Goal: Register for event/course

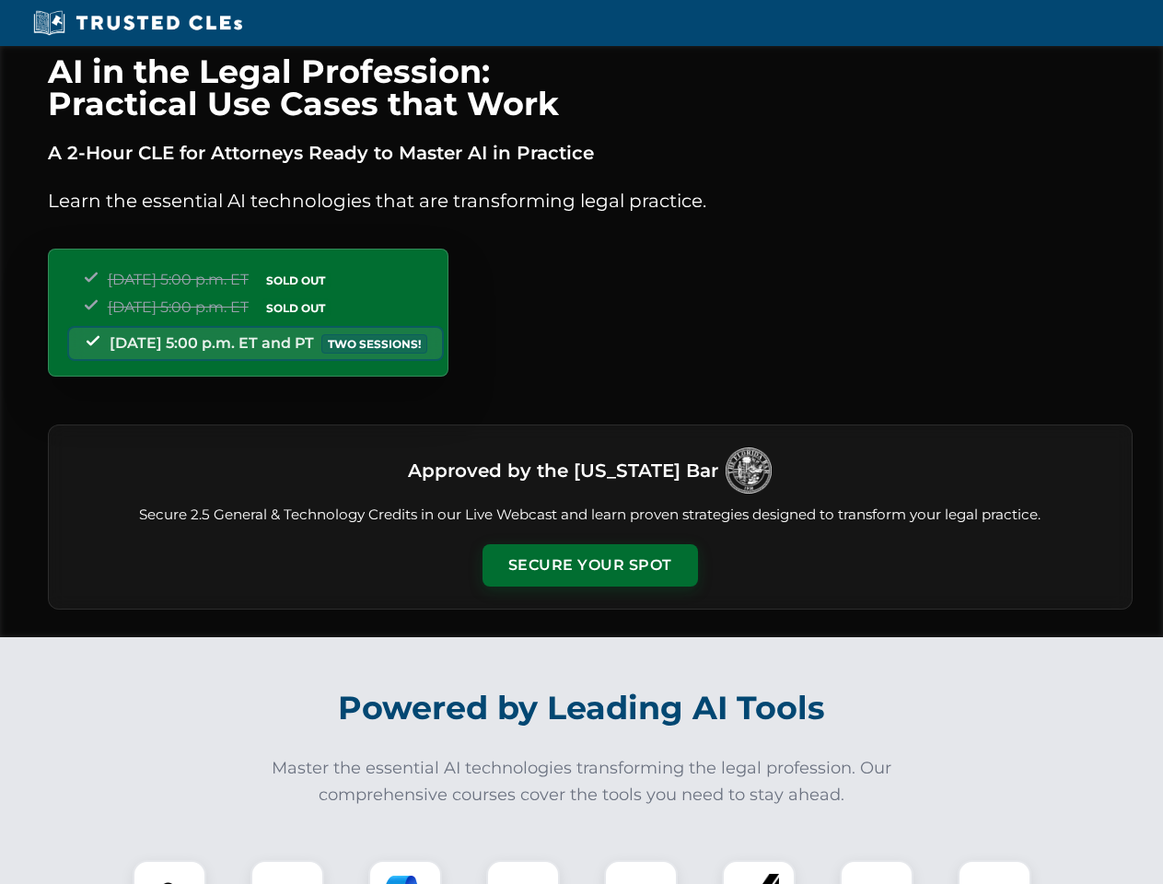
click at [590, 566] on button "Secure Your Spot" at bounding box center [591, 565] width 216 height 42
click at [169, 872] on img at bounding box center [169, 896] width 53 height 53
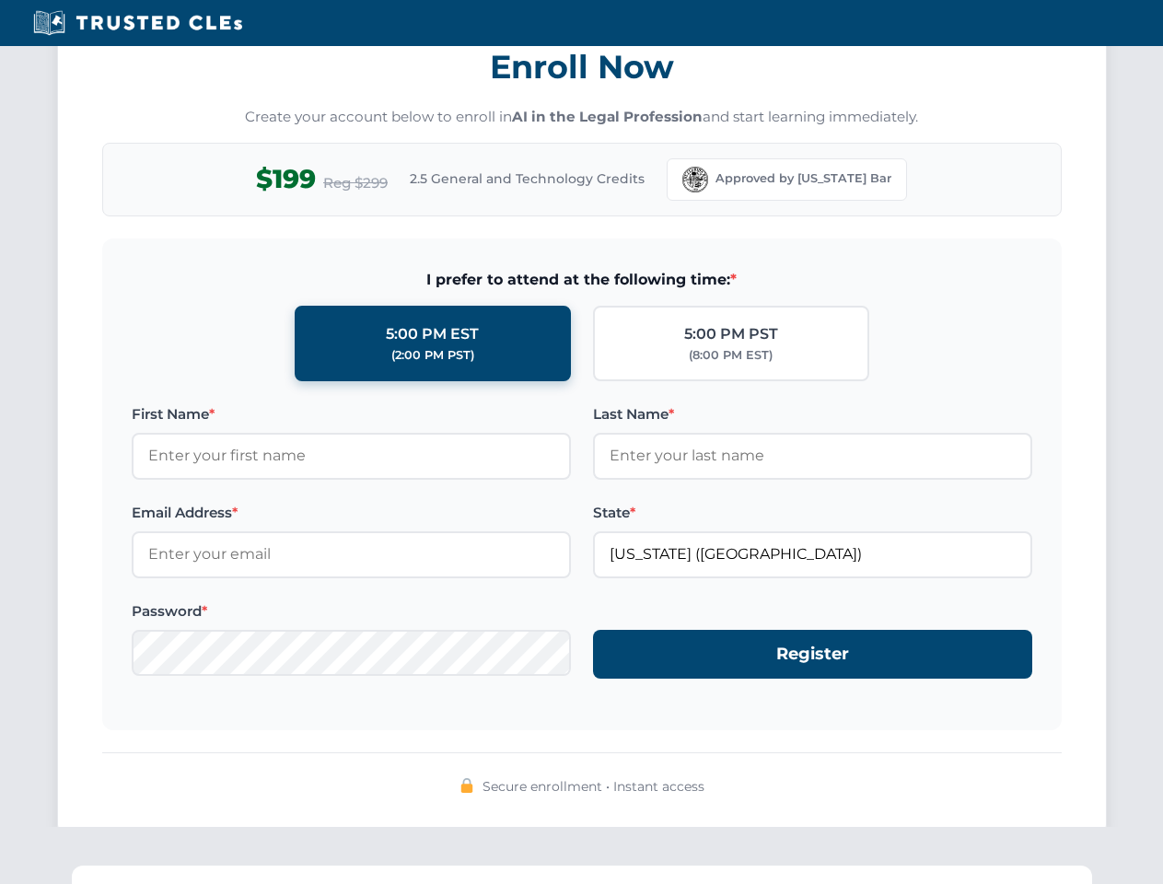
scroll to position [1808, 0]
